Goal: Task Accomplishment & Management: Use online tool/utility

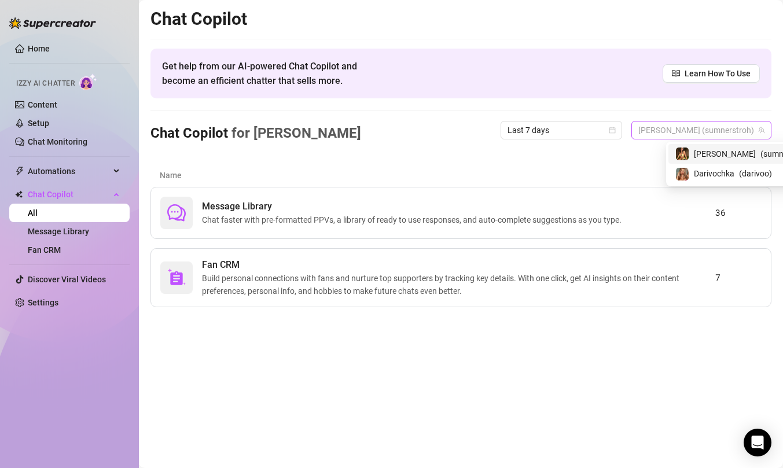
click at [726, 133] on span "[PERSON_NAME] (sumnerstroh)" at bounding box center [702, 130] width 126 height 17
click at [693, 171] on span "Darivochka" at bounding box center [673, 173] width 41 height 13
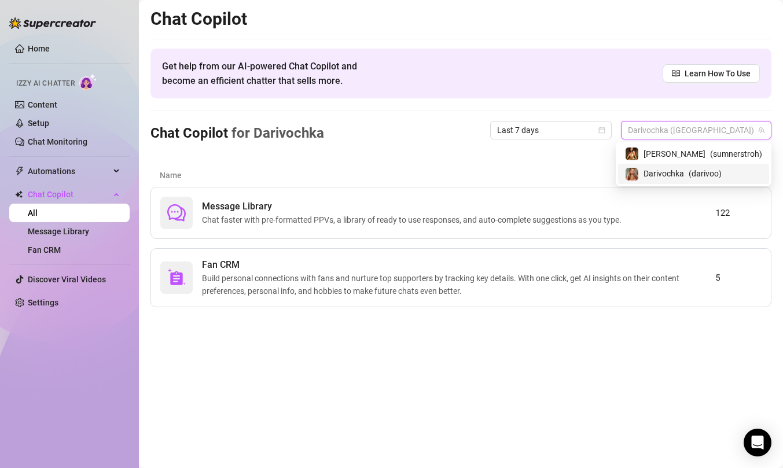
click at [701, 131] on span "Darivochka ([GEOGRAPHIC_DATA])" at bounding box center [696, 130] width 137 height 17
click at [697, 162] on div "[PERSON_NAME] ( sumnerstroh )" at bounding box center [693, 154] width 151 height 20
click at [706, 133] on span "[PERSON_NAME] (sumnerstroh)" at bounding box center [702, 130] width 126 height 17
click at [697, 157] on span "[PERSON_NAME]" at bounding box center [675, 154] width 62 height 13
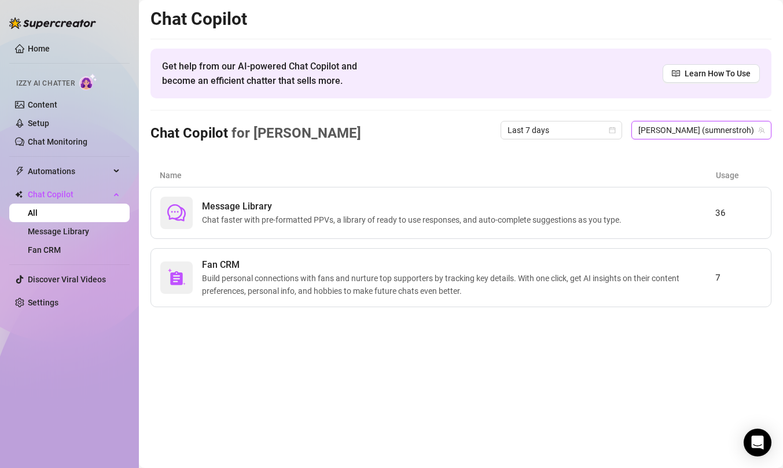
click at [452, 151] on div "Chat Copilot Get help from our AI-powered Chat Copilot and become an efficient …" at bounding box center [461, 157] width 621 height 299
click at [42, 49] on link "Home" at bounding box center [39, 48] width 22 height 9
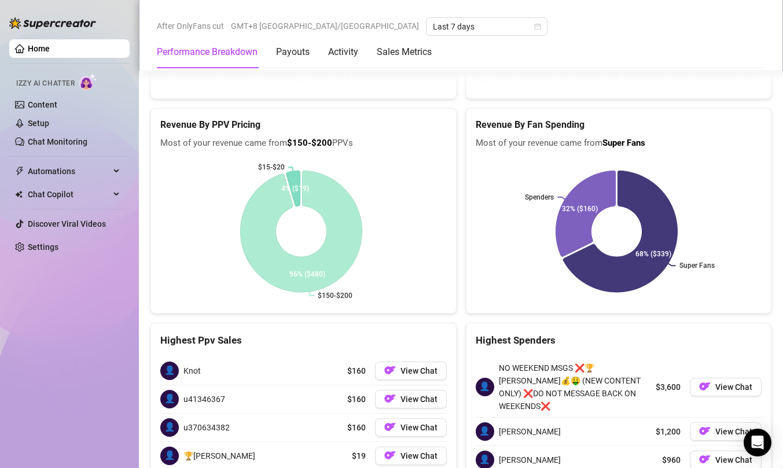
scroll to position [1669, 0]
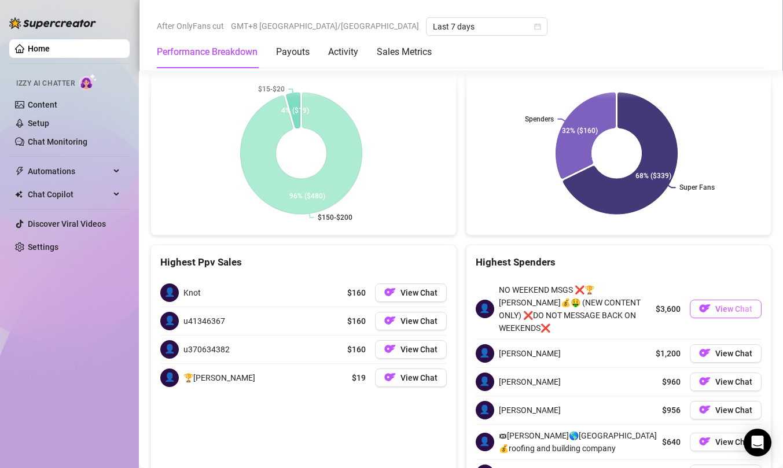
click at [716, 305] on span "View Chat" at bounding box center [734, 309] width 37 height 9
click at [394, 369] on button "View Chat" at bounding box center [411, 378] width 72 height 19
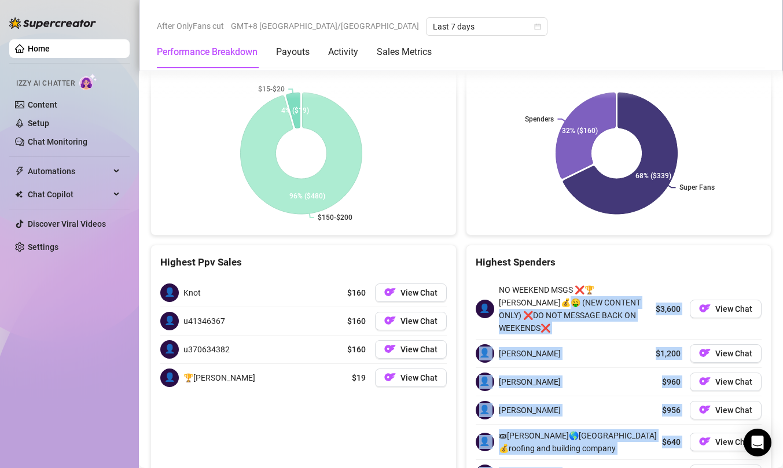
drag, startPoint x: 589, startPoint y: 410, endPoint x: 506, endPoint y: 248, distance: 182.0
click at [507, 279] on div "👤 NO WEEKEND MSGS ❌🏆[PERSON_NAME]💰🤑 (NEW CONTENT ONLY) ❌DO NOT MESSAGE BACK ON …" at bounding box center [619, 383] width 287 height 209
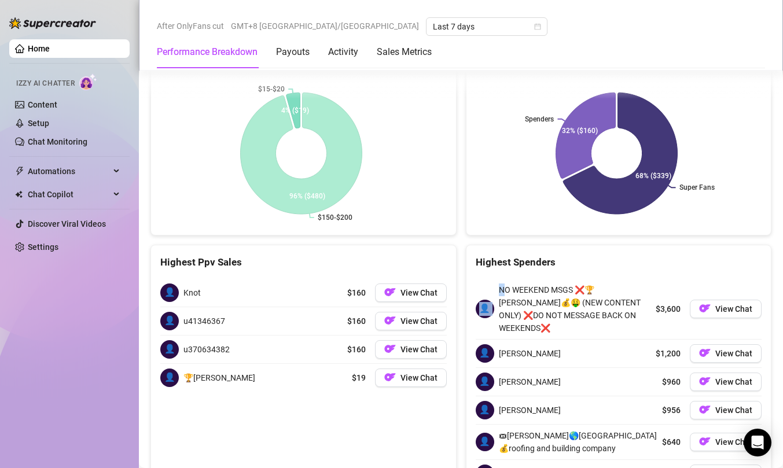
drag, startPoint x: 501, startPoint y: 244, endPoint x: 477, endPoint y: 237, distance: 25.8
click at [477, 284] on div "👤 NO WEEKEND MSGS ❌🏆[PERSON_NAME]💰🤑 (NEW CONTENT ONLY) ❌DO NOT MESSAGE BACK ON …" at bounding box center [564, 309] width 176 height 51
click at [532, 284] on span "NO WEEKEND MSGS ❌🏆[PERSON_NAME]💰🤑 (NEW CONTENT ONLY) ❌DO NOT MESSAGE BACK ON WE…" at bounding box center [575, 309] width 153 height 51
click at [703, 300] on button "View Chat" at bounding box center [726, 309] width 72 height 19
click at [716, 305] on span "View Chat" at bounding box center [734, 309] width 37 height 9
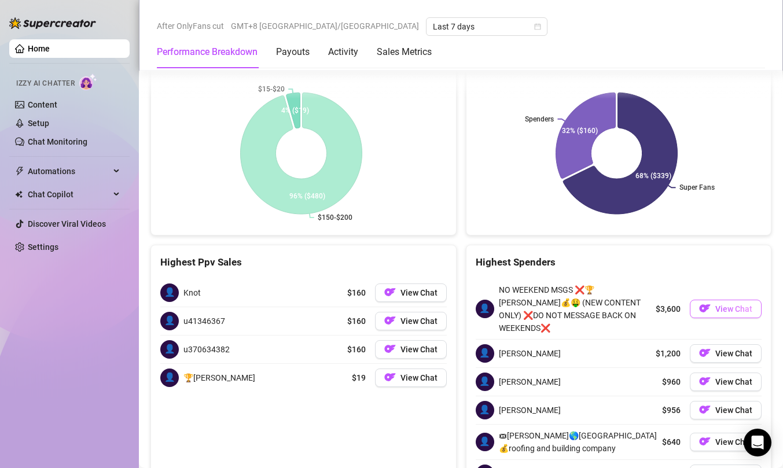
click at [716, 305] on span "View Chat" at bounding box center [734, 309] width 37 height 9
